Goal: Check status: Check status

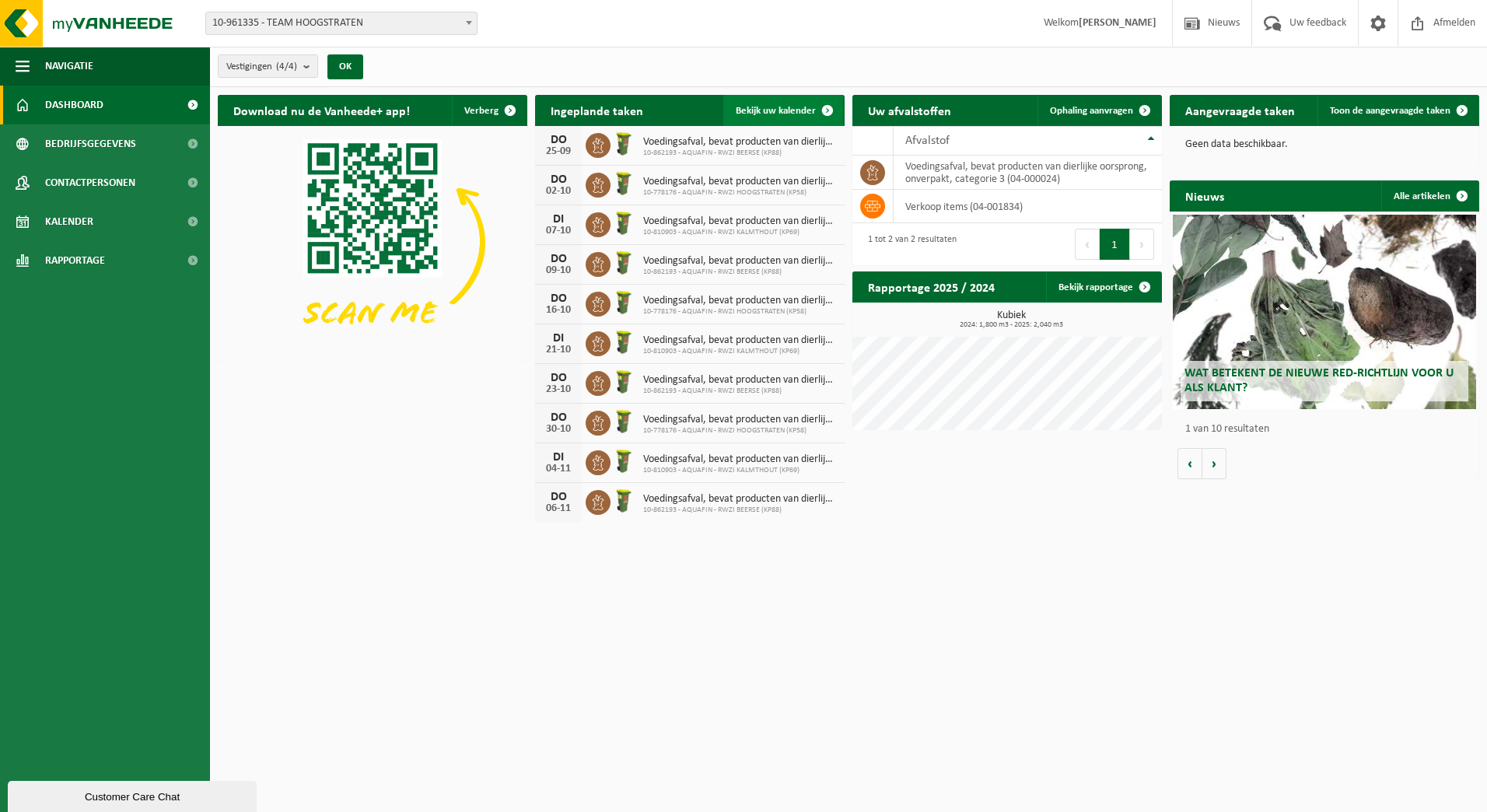
click at [821, 106] on span at bounding box center [828, 110] width 31 height 31
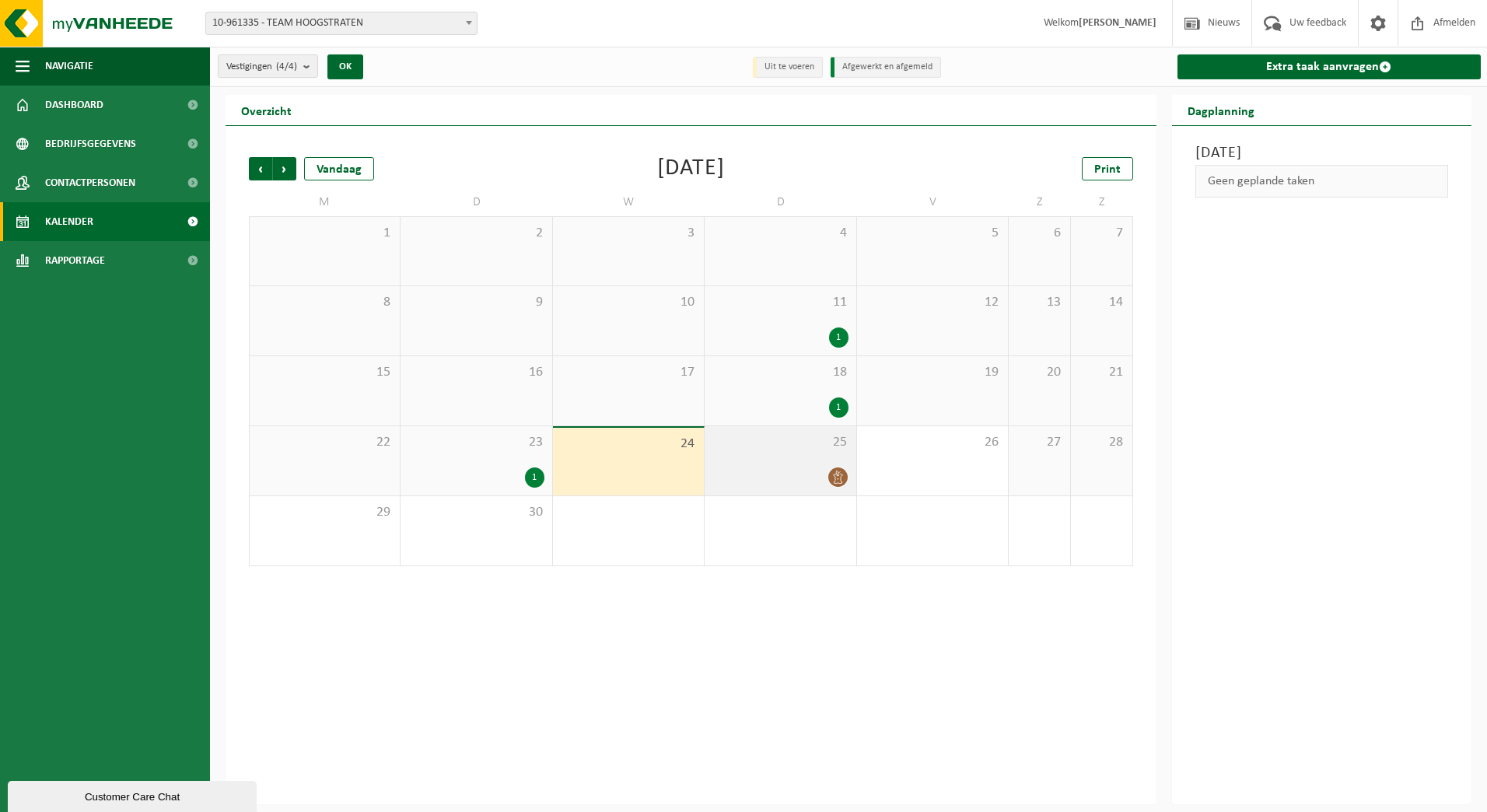
click at [790, 468] on div at bounding box center [780, 477] width 135 height 21
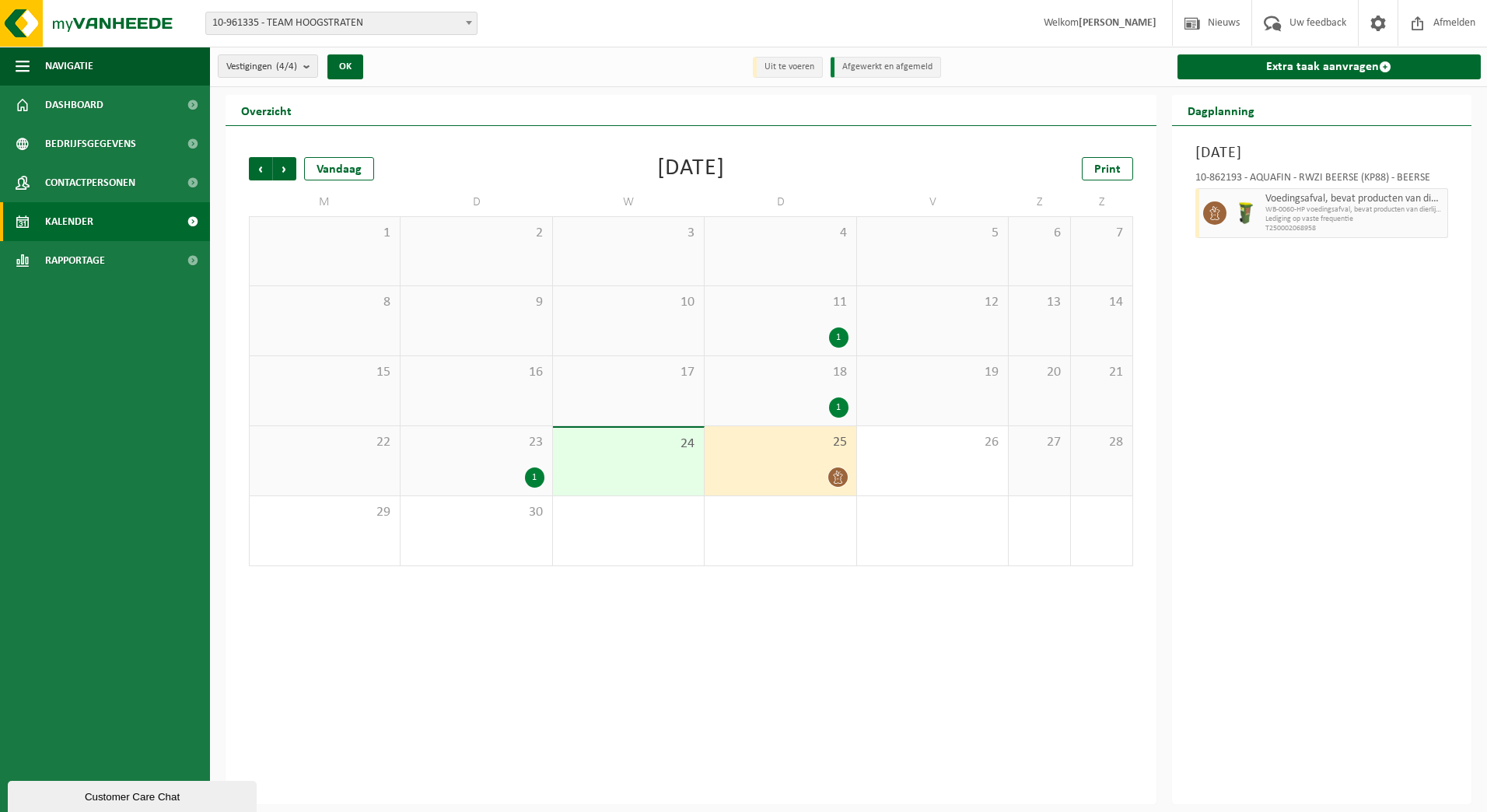
click at [510, 453] on div "23 1" at bounding box center [475, 461] width 151 height 69
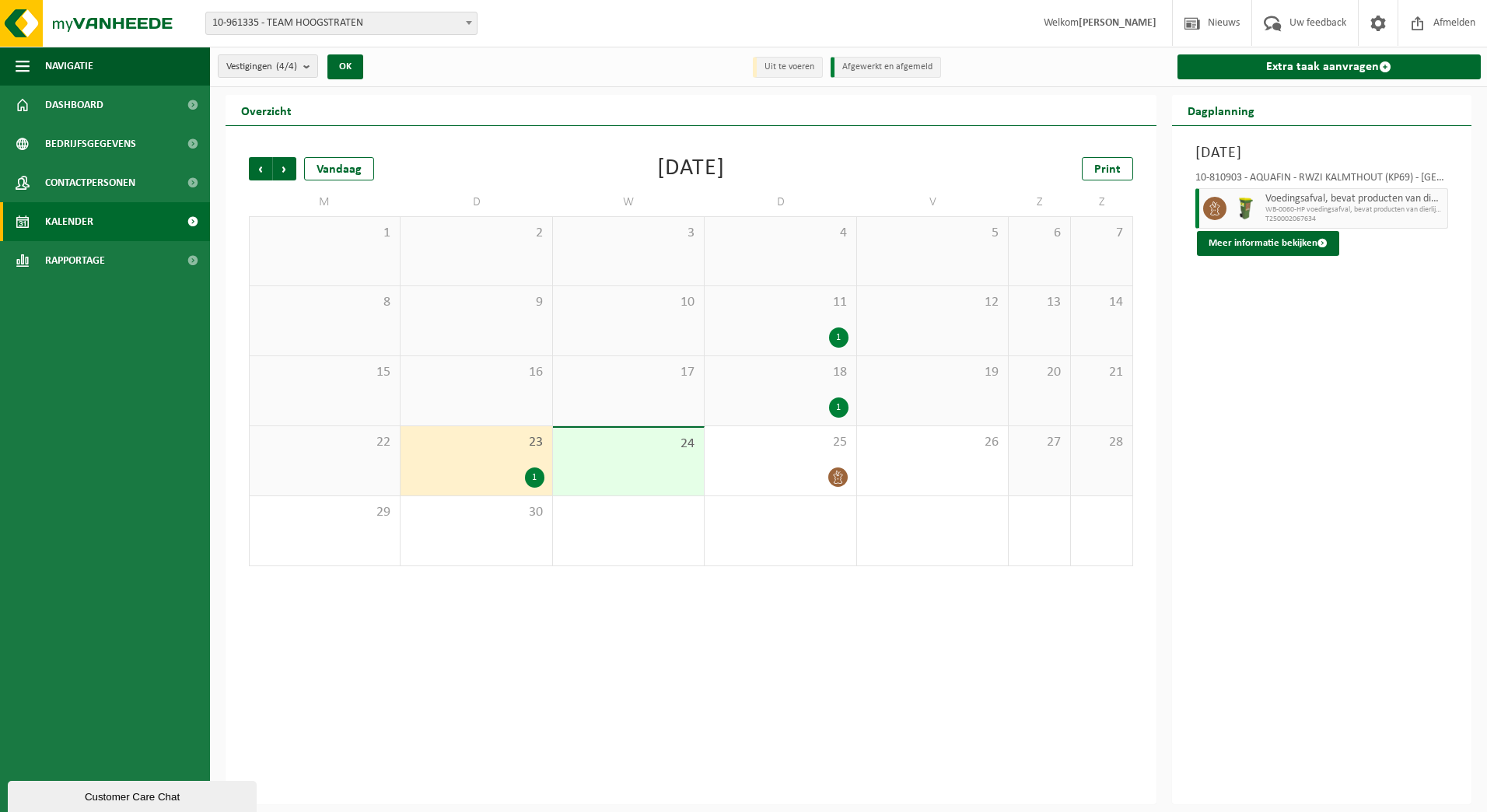
click at [492, 384] on div "16" at bounding box center [475, 391] width 151 height 69
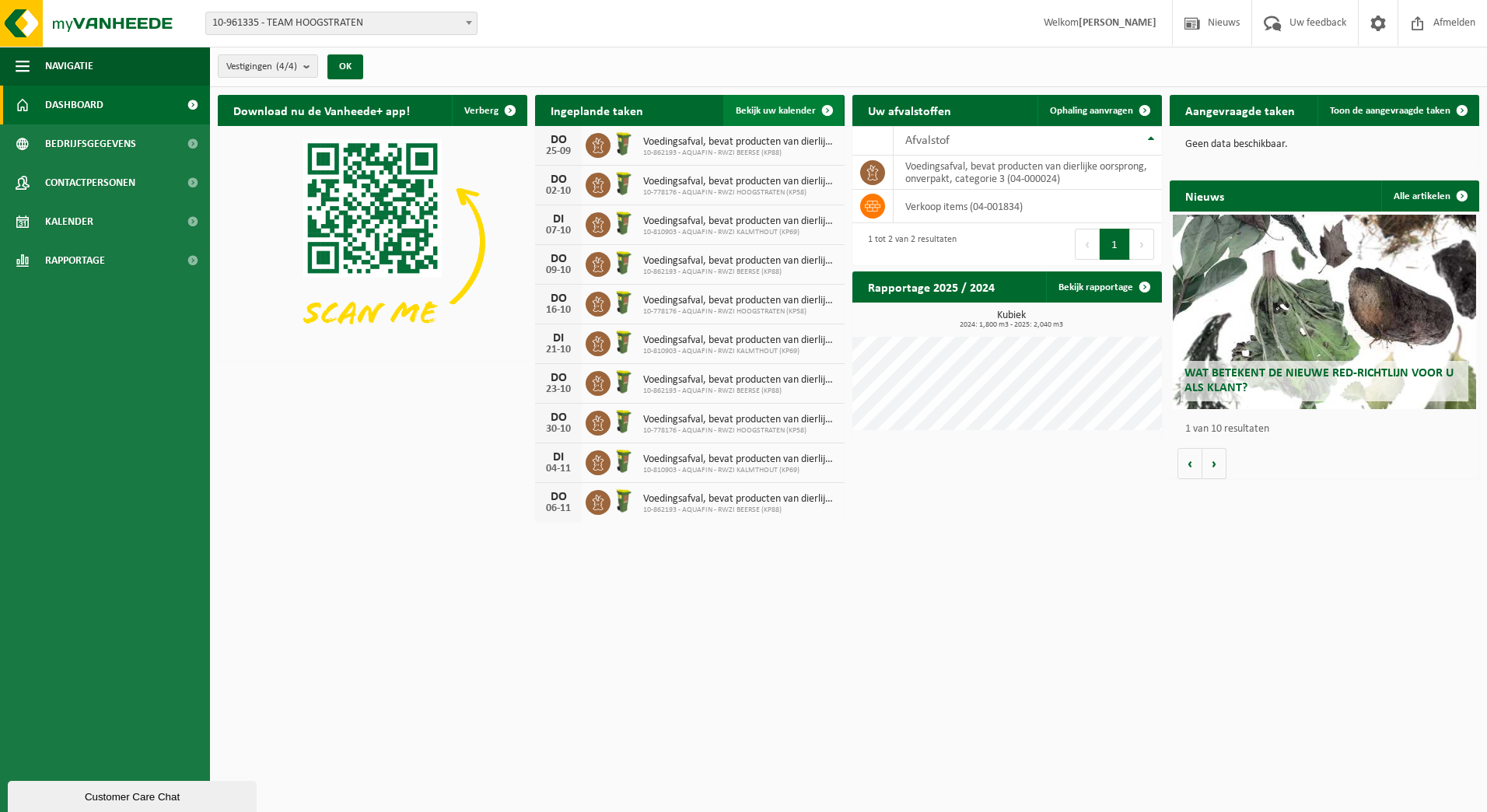
click at [774, 106] on span "Bekijk uw kalender" at bounding box center [775, 111] width 80 height 10
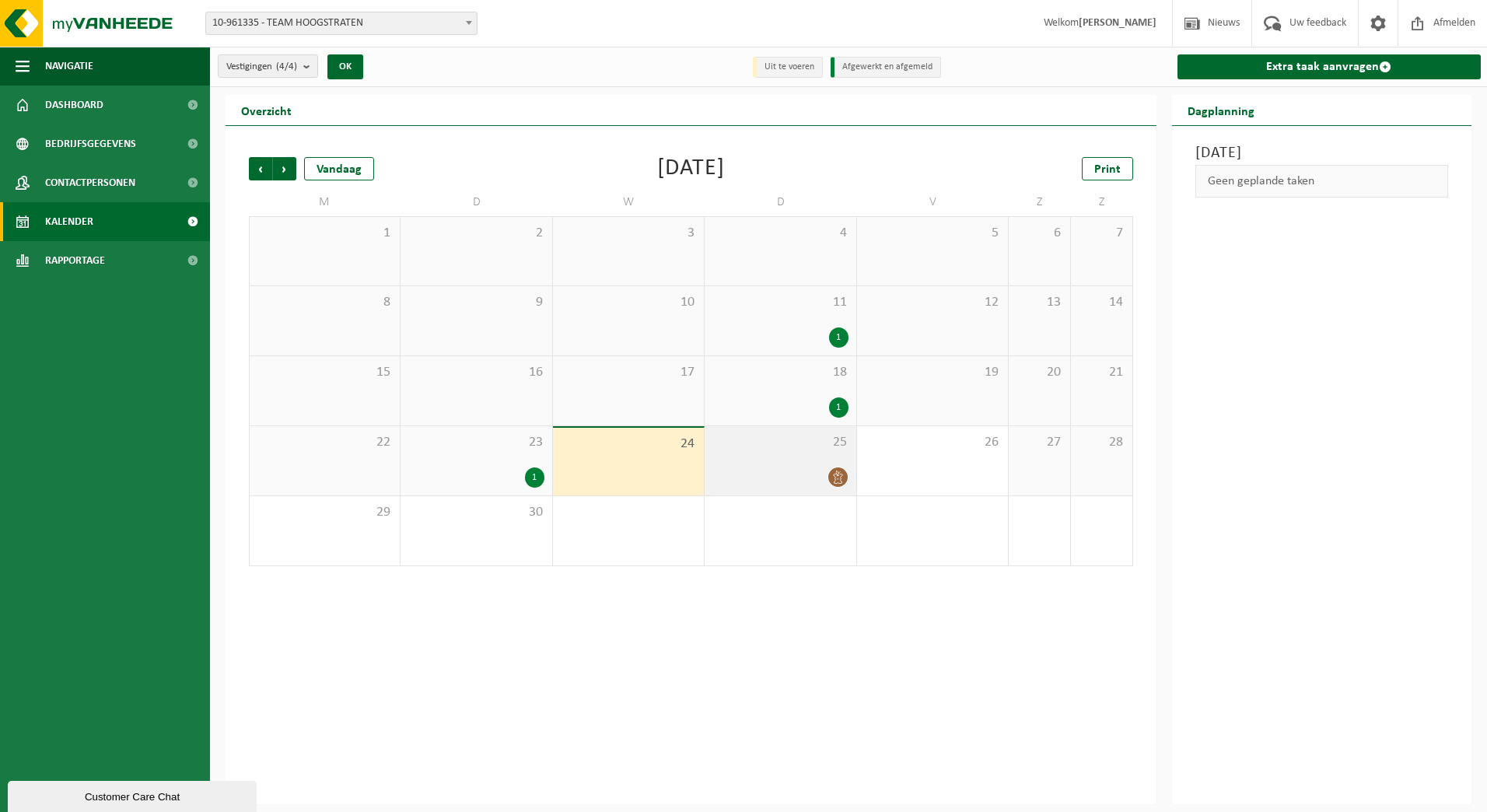
click at [785, 463] on div "25" at bounding box center [780, 461] width 151 height 69
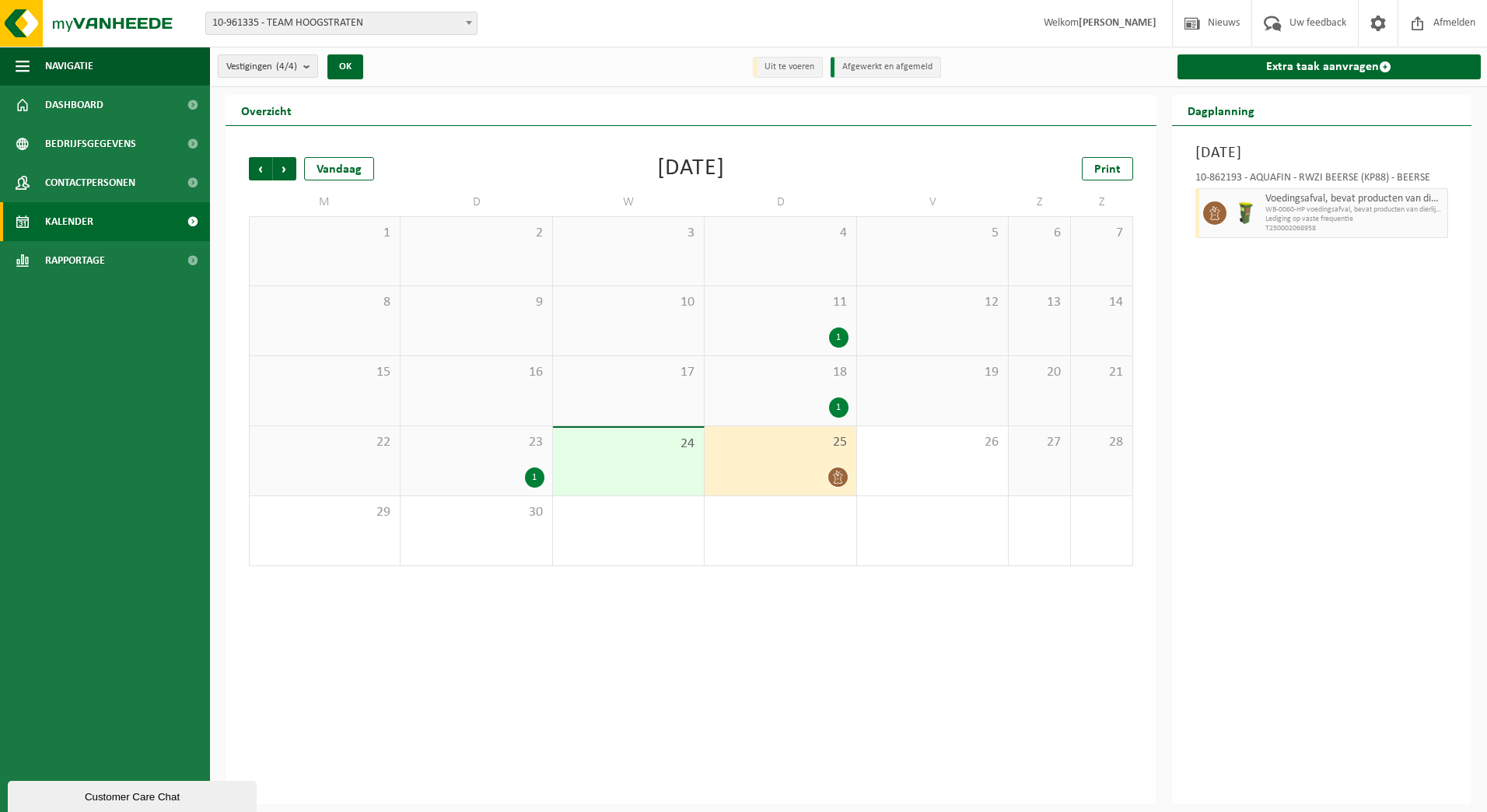
click at [471, 24] on span at bounding box center [469, 23] width 15 height 20
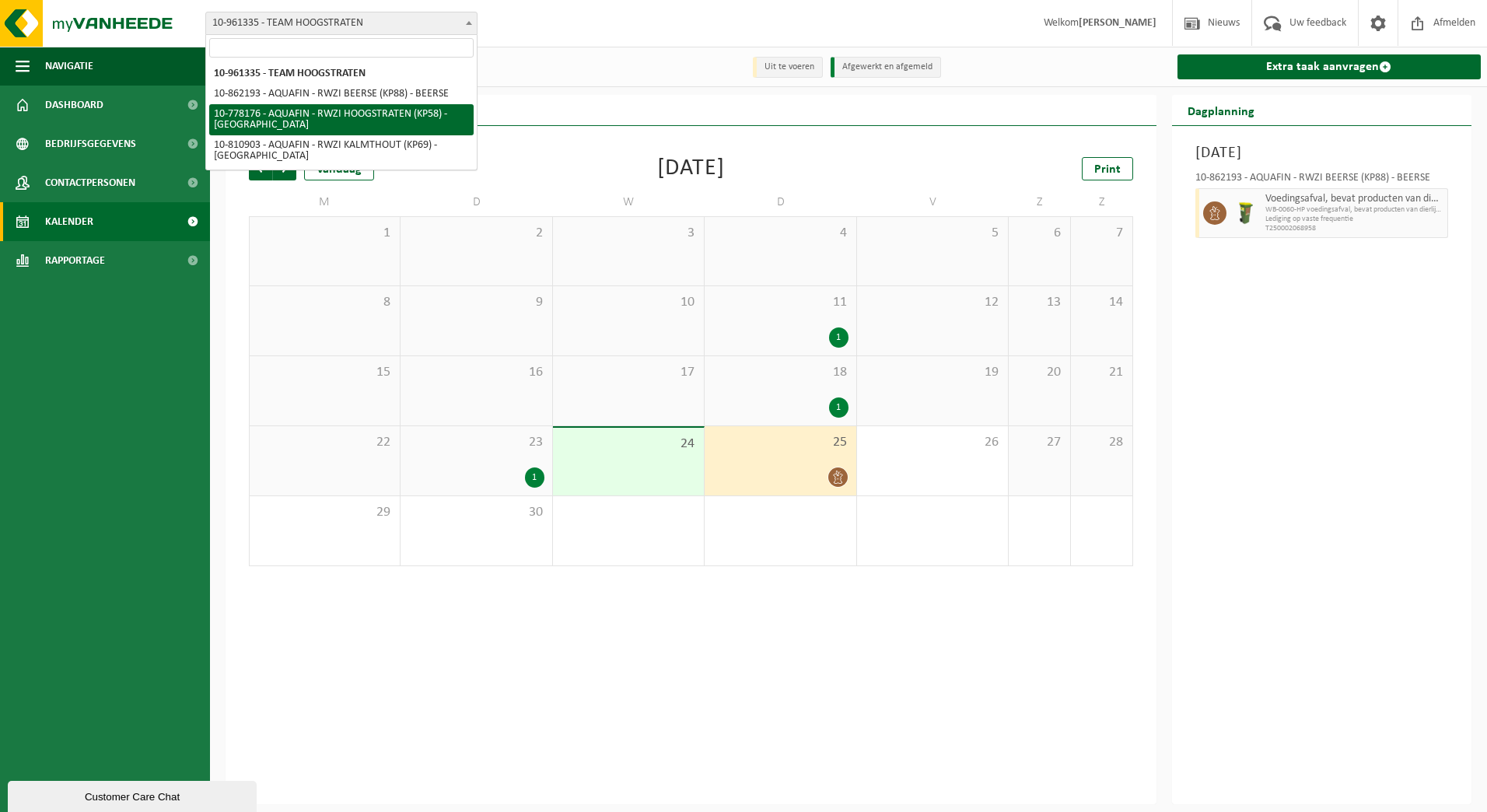
select select "24865"
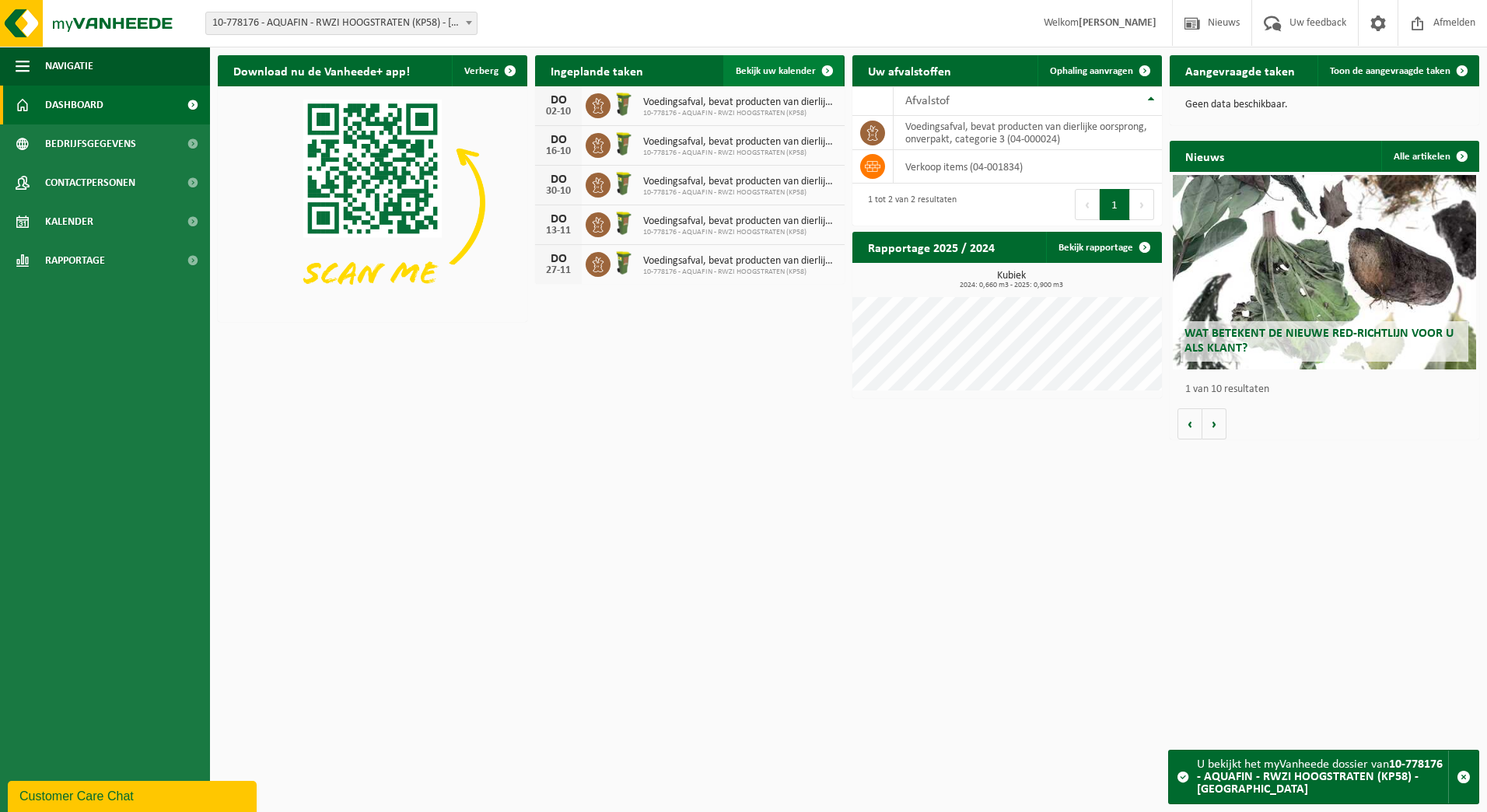
click at [762, 68] on span "Bekijk uw kalender" at bounding box center [775, 71] width 80 height 10
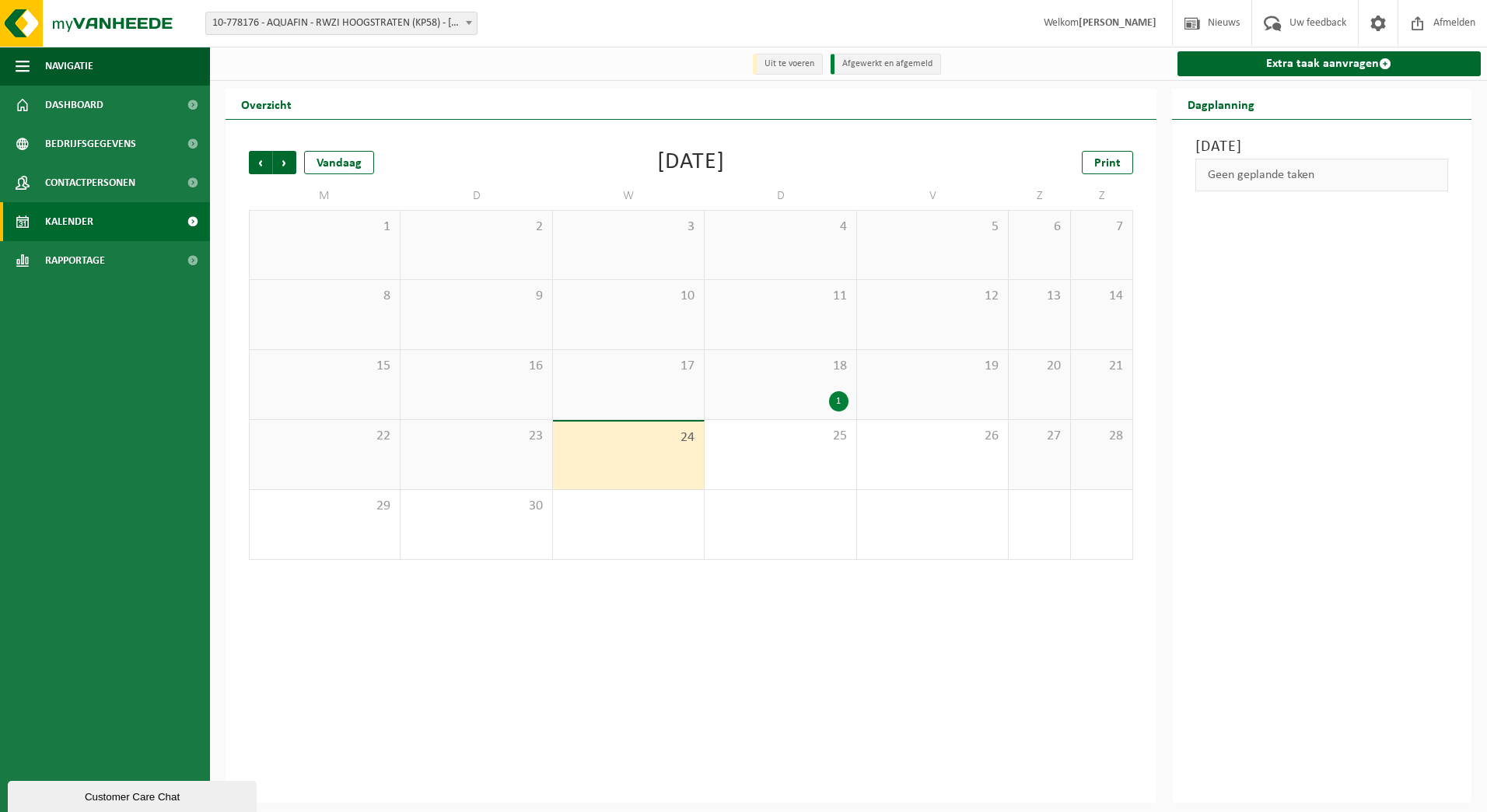
click at [793, 395] on div "1" at bounding box center [780, 401] width 135 height 20
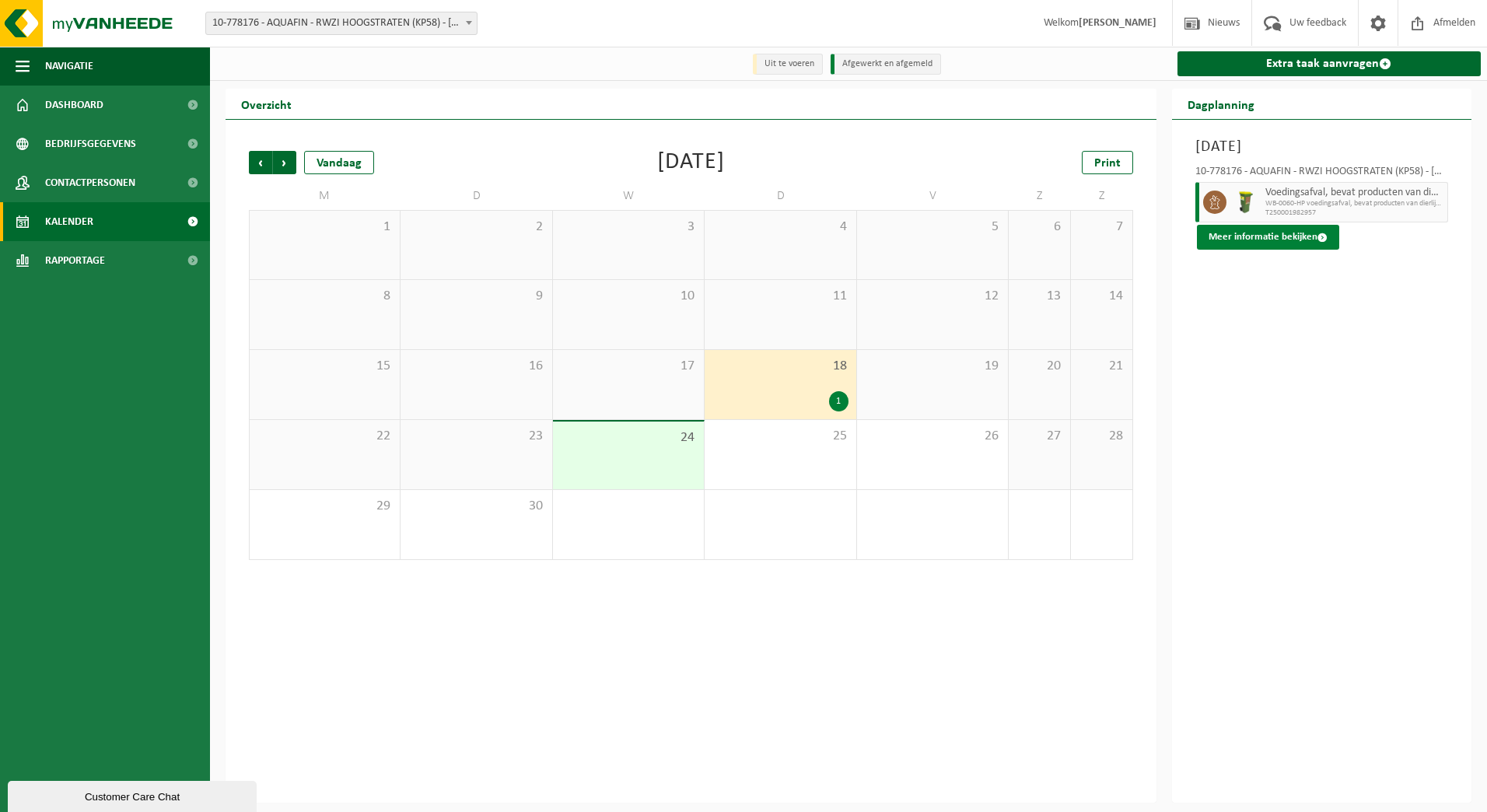
click at [1278, 237] on button "Meer informatie bekijken" at bounding box center [1268, 236] width 143 height 24
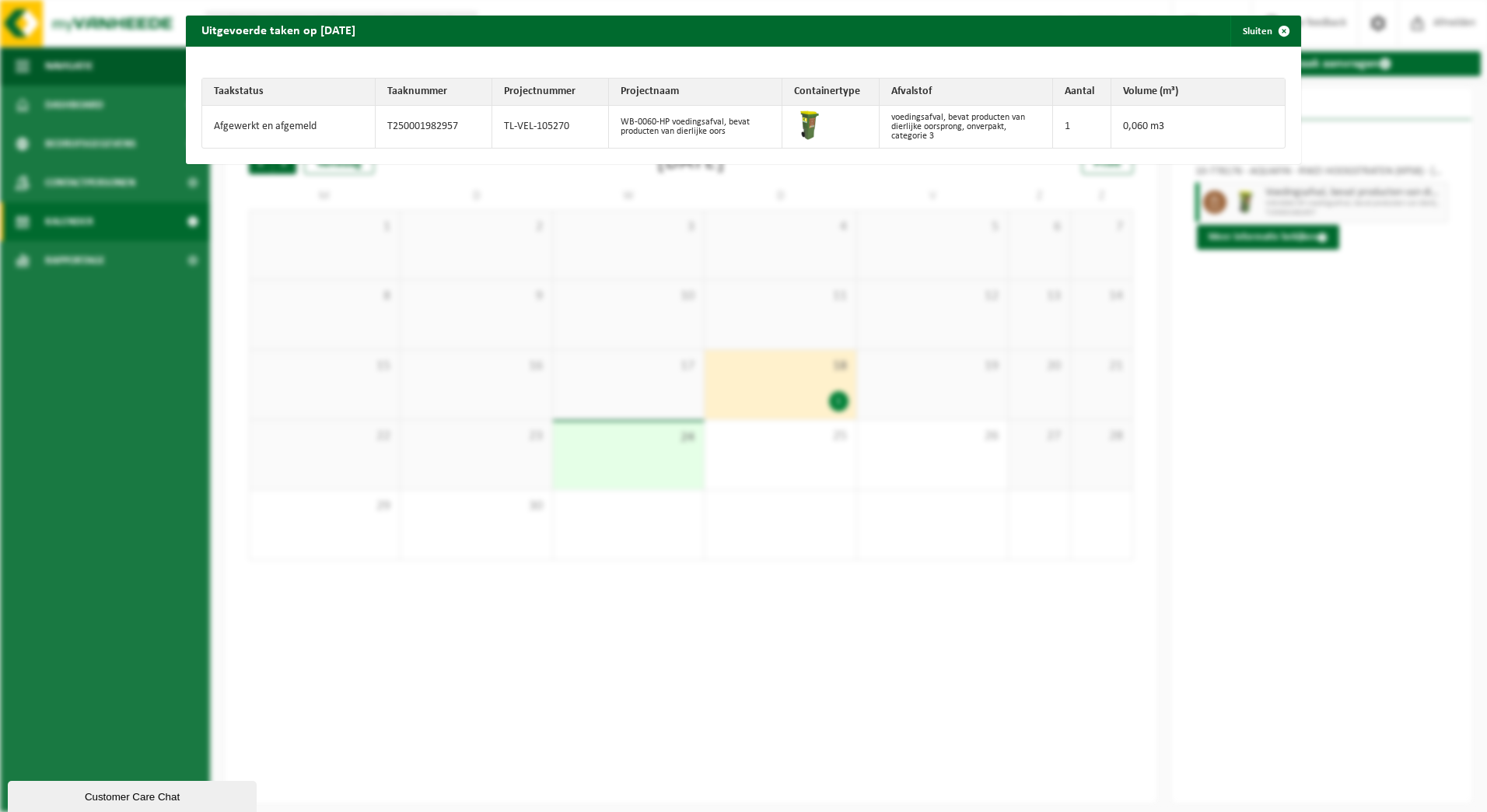
click at [987, 218] on div "Uitgevoerde taken op [DATE] Sluiten Taakstatus Taaknummer Projectnummer Project…" at bounding box center [743, 406] width 1487 height 812
